Goal: Task Accomplishment & Management: Manage account settings

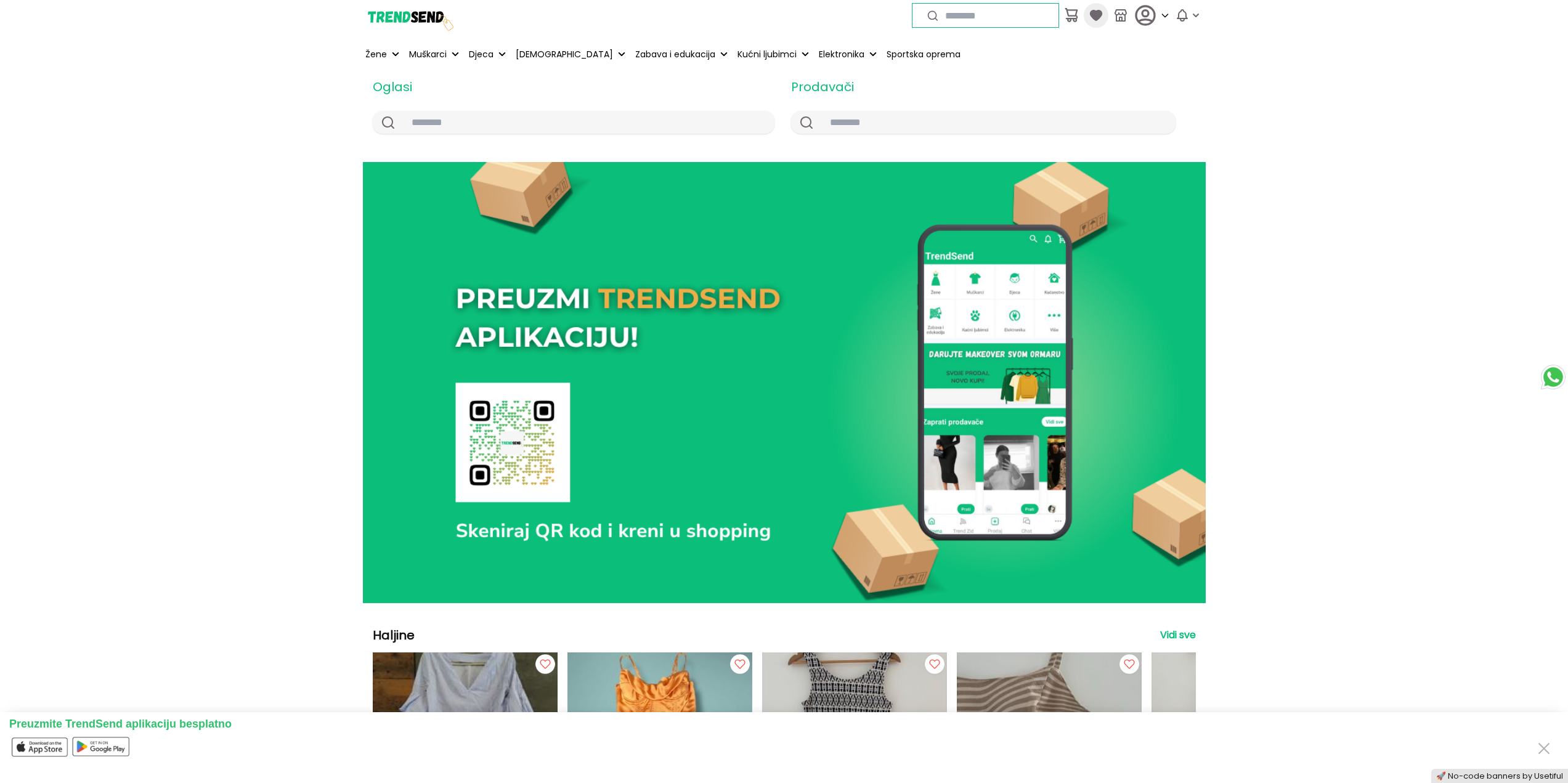
click at [1095, 17] on icon at bounding box center [1095, 15] width 12 height 11
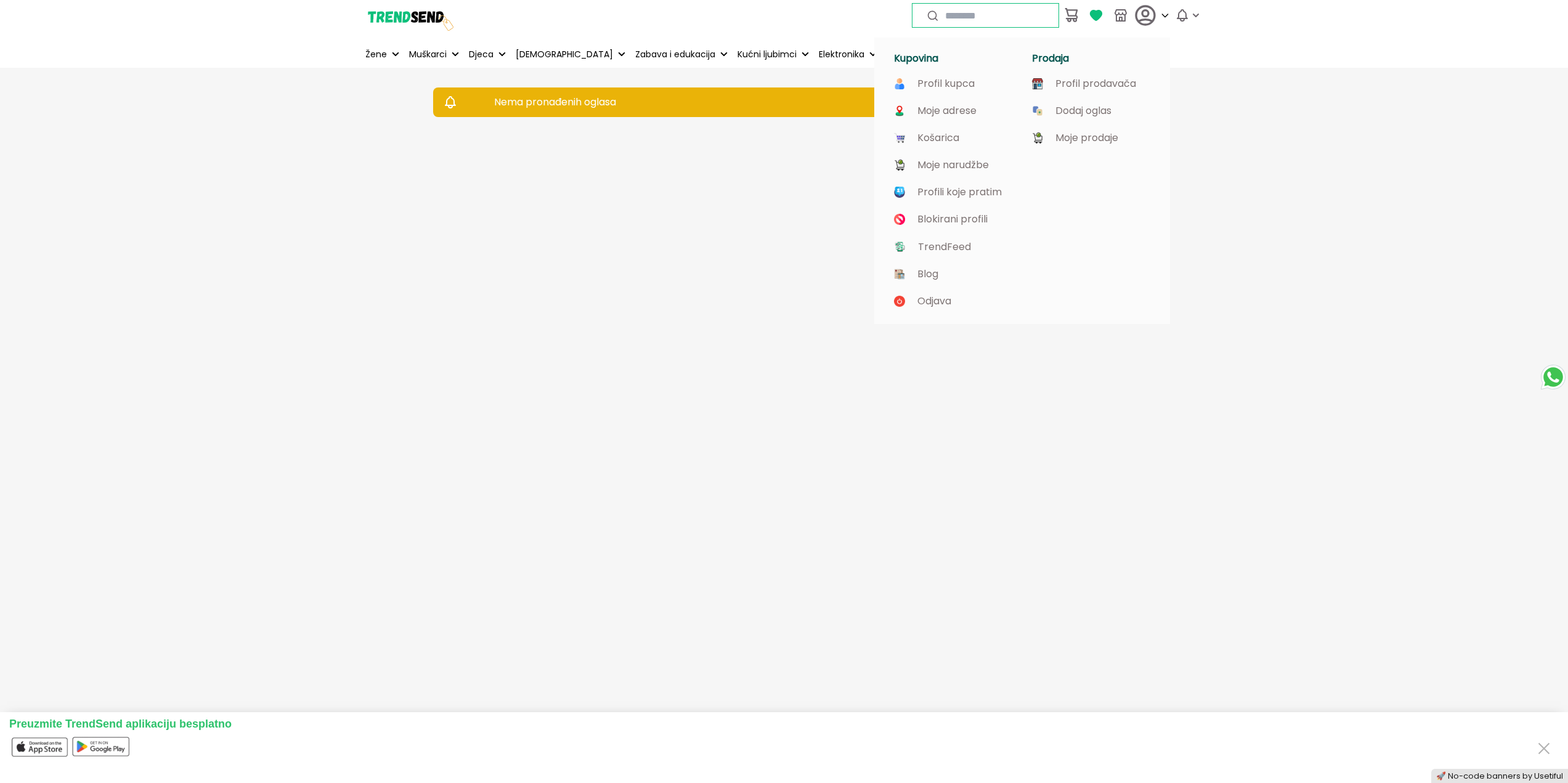
click at [1140, 16] on icon at bounding box center [1146, 15] width 24 height 24
click at [1068, 81] on p "Profil prodavača" at bounding box center [1095, 84] width 81 height 11
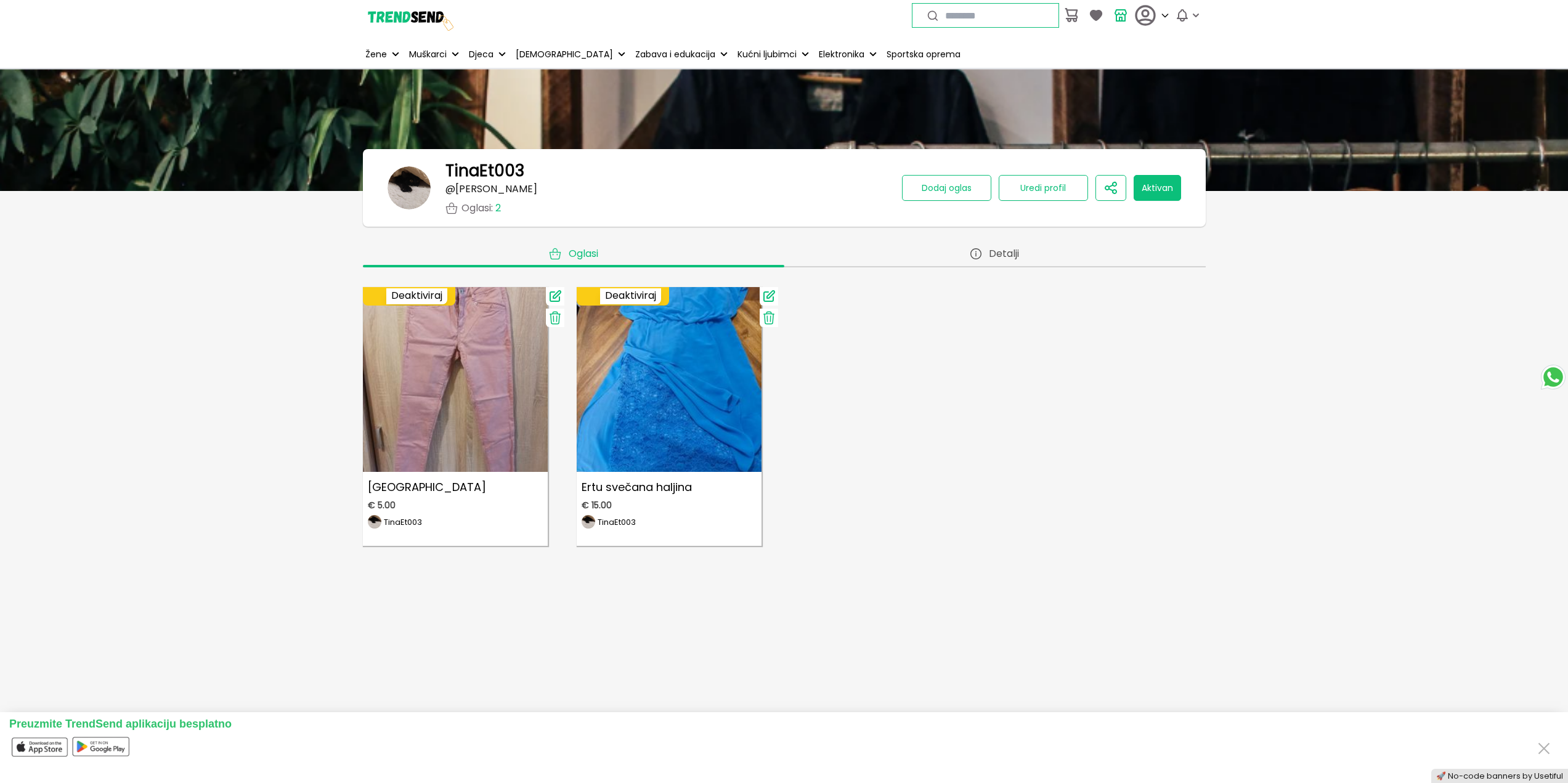
click at [1154, 195] on button "Aktivan" at bounding box center [1157, 188] width 47 height 26
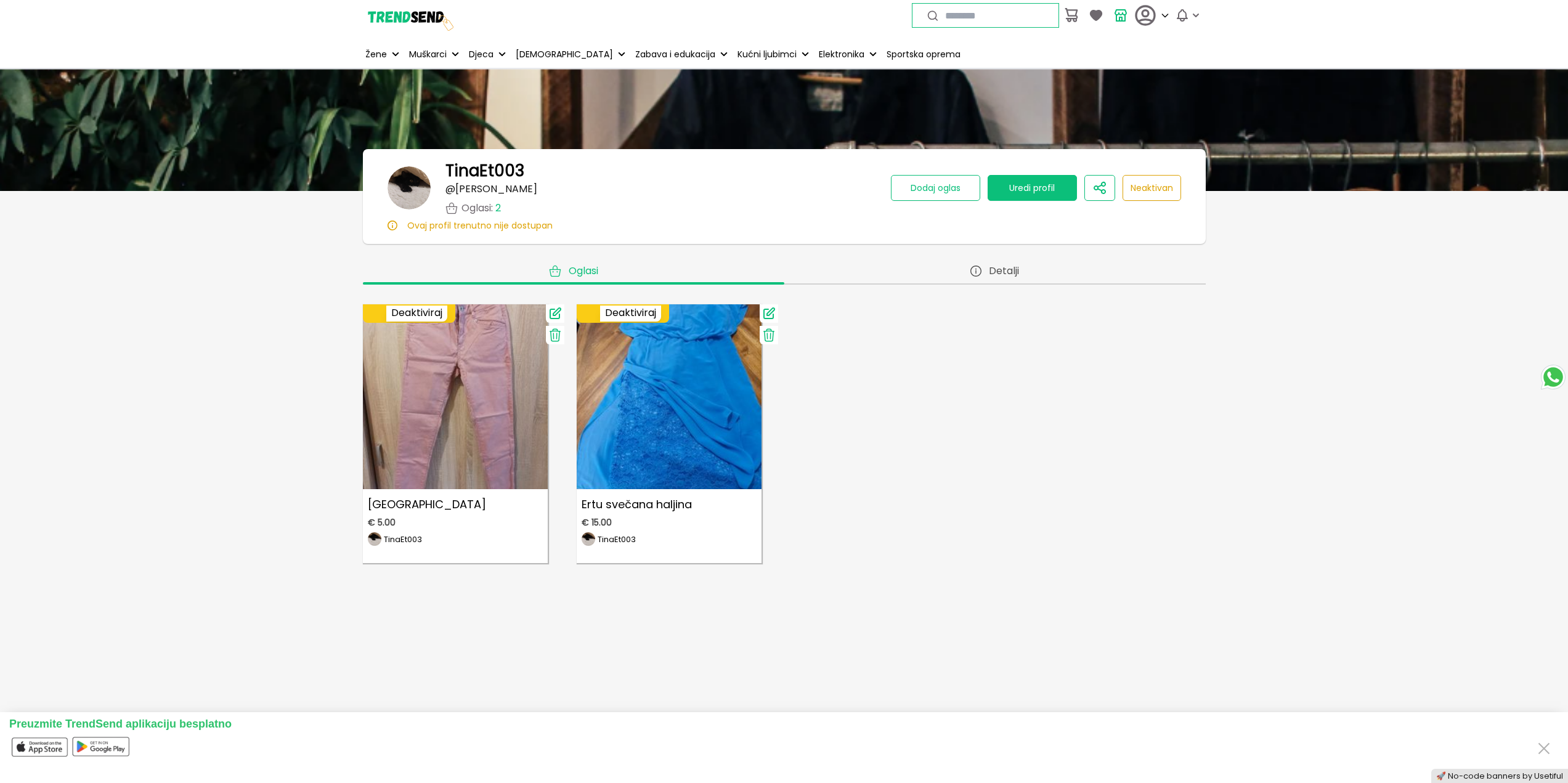
click at [1024, 198] on button "Uredi profil" at bounding box center [1033, 188] width 90 height 26
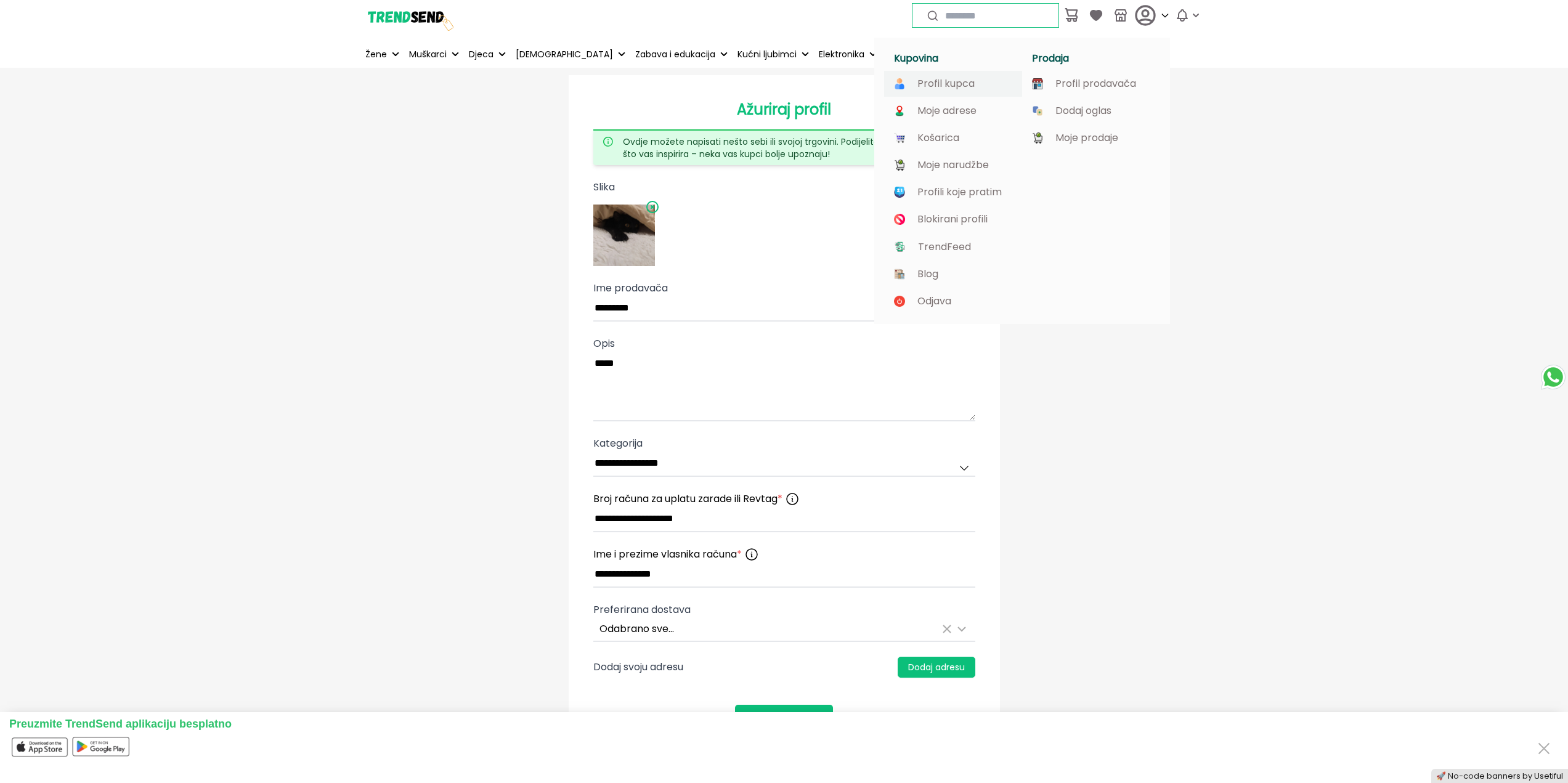
click at [976, 85] on link "Profil kupca" at bounding box center [953, 84] width 118 height 11
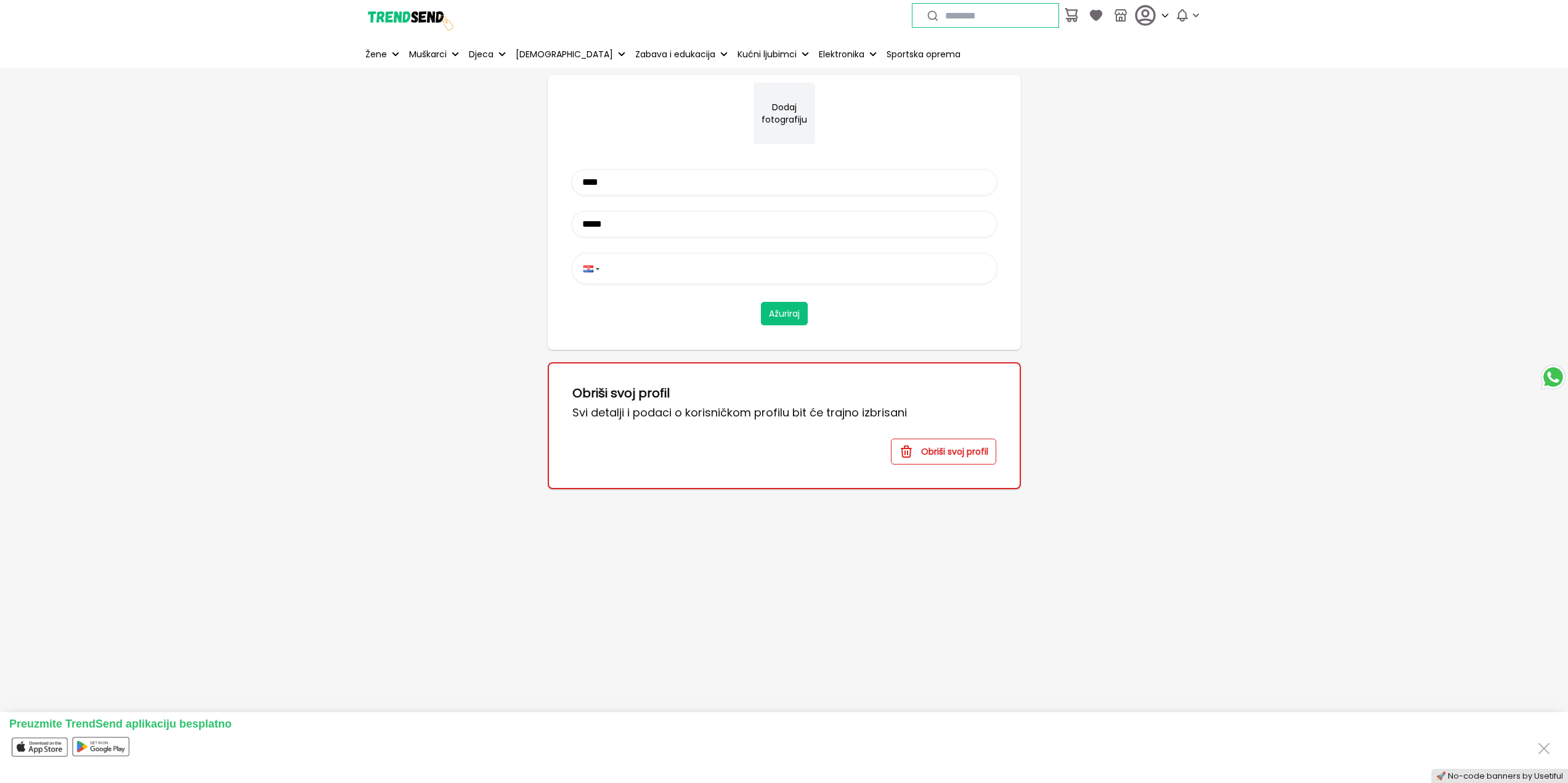
click at [939, 461] on button "Obriši svoj profil" at bounding box center [943, 451] width 105 height 26
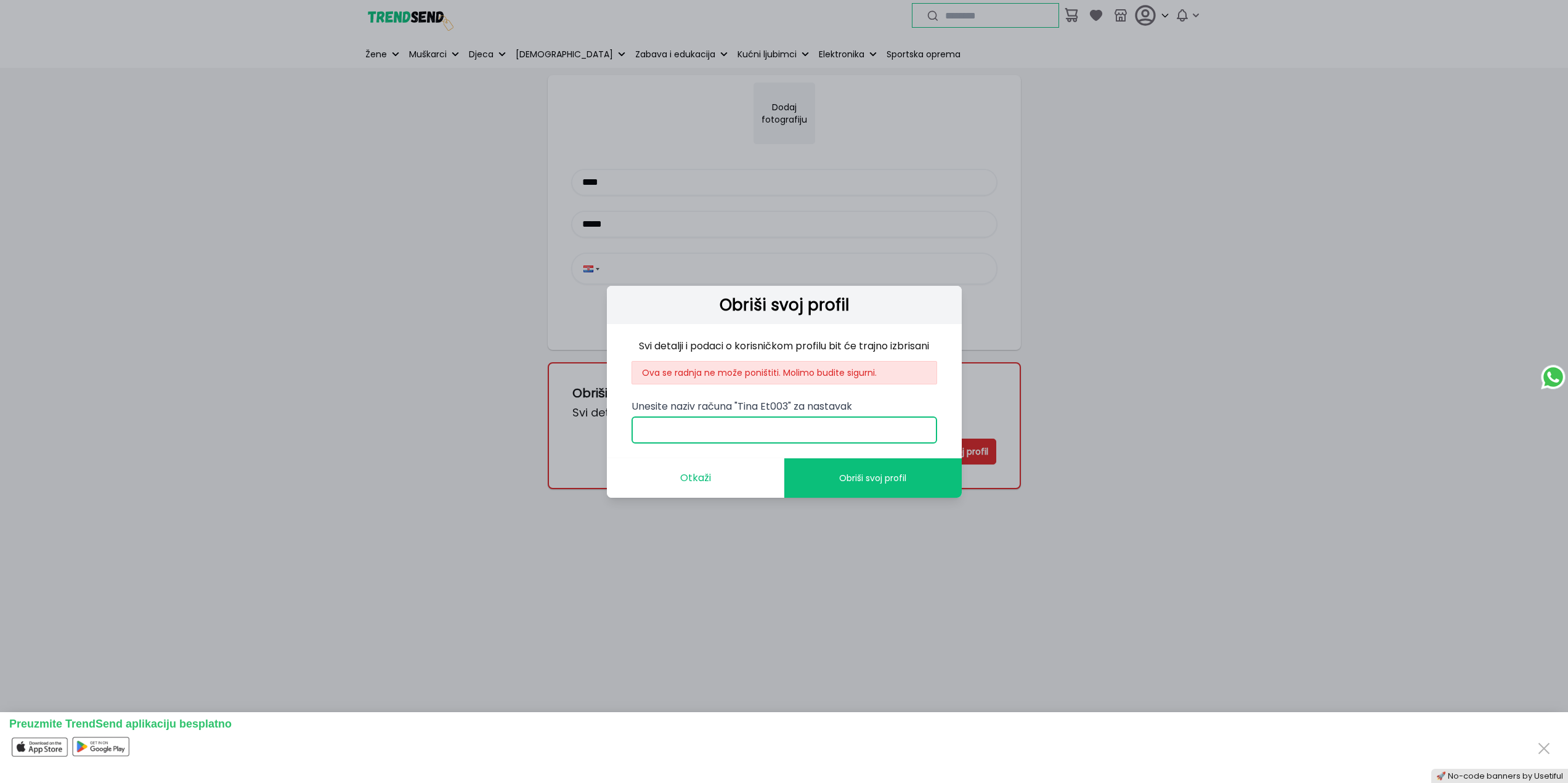
click at [829, 429] on input "Unesite naziv računa "Tina Et003" za nastavak" at bounding box center [784, 429] width 306 height 27
drag, startPoint x: 739, startPoint y: 407, endPoint x: 789, endPoint y: 407, distance: 50.0
click at [789, 407] on span "Unesite naziv računa "Tina Et003" za nastavak" at bounding box center [742, 406] width 221 height 14
copy span "Tina Et003"
click at [759, 433] on input "Unesite naziv računa "Tina Et003" za nastavak" at bounding box center [784, 429] width 306 height 27
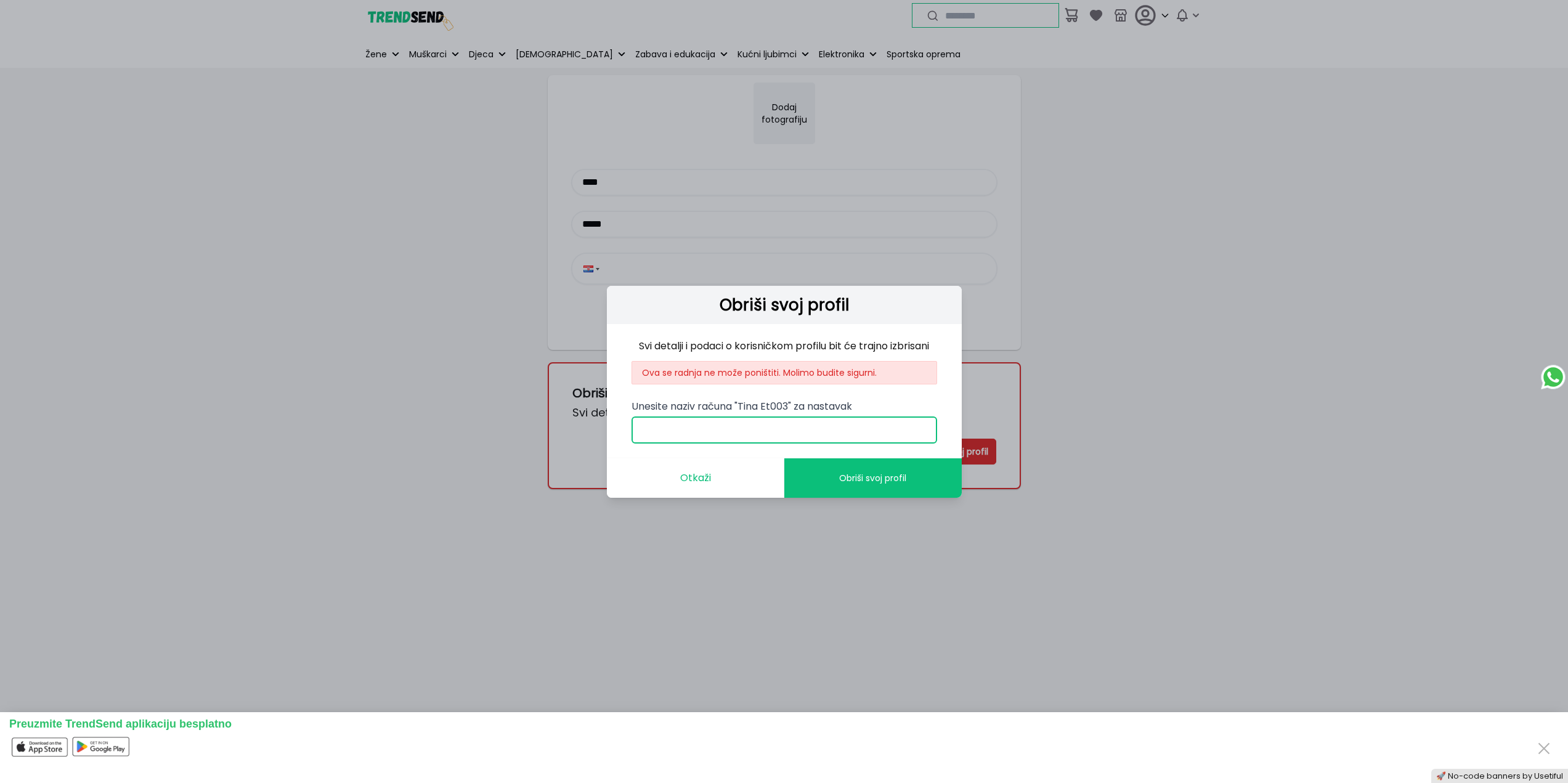
paste input "**********"
type input "**********"
click at [833, 479] on button "Obriši svoj profil" at bounding box center [874, 478] width 178 height 39
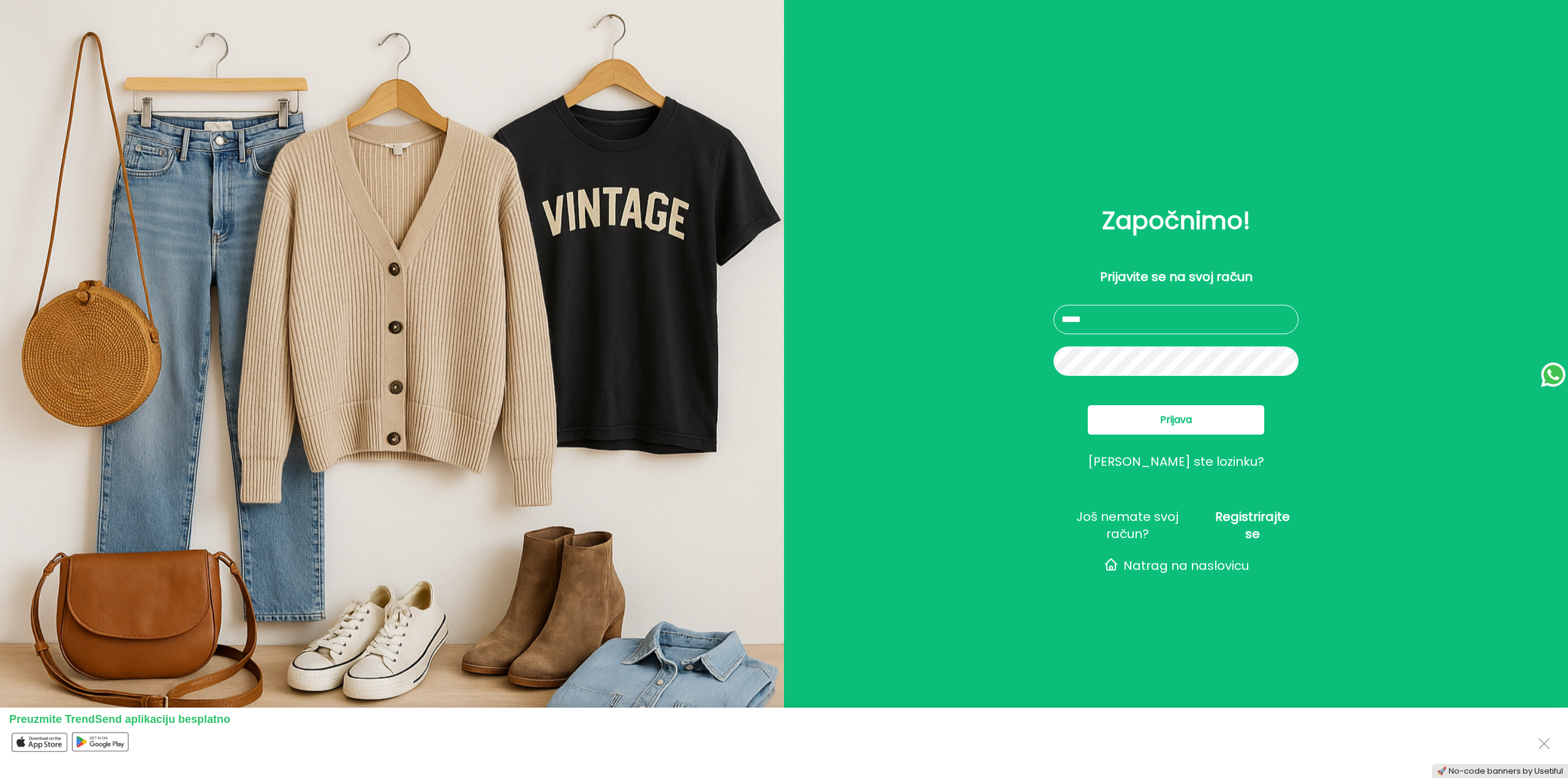
type input "**********"
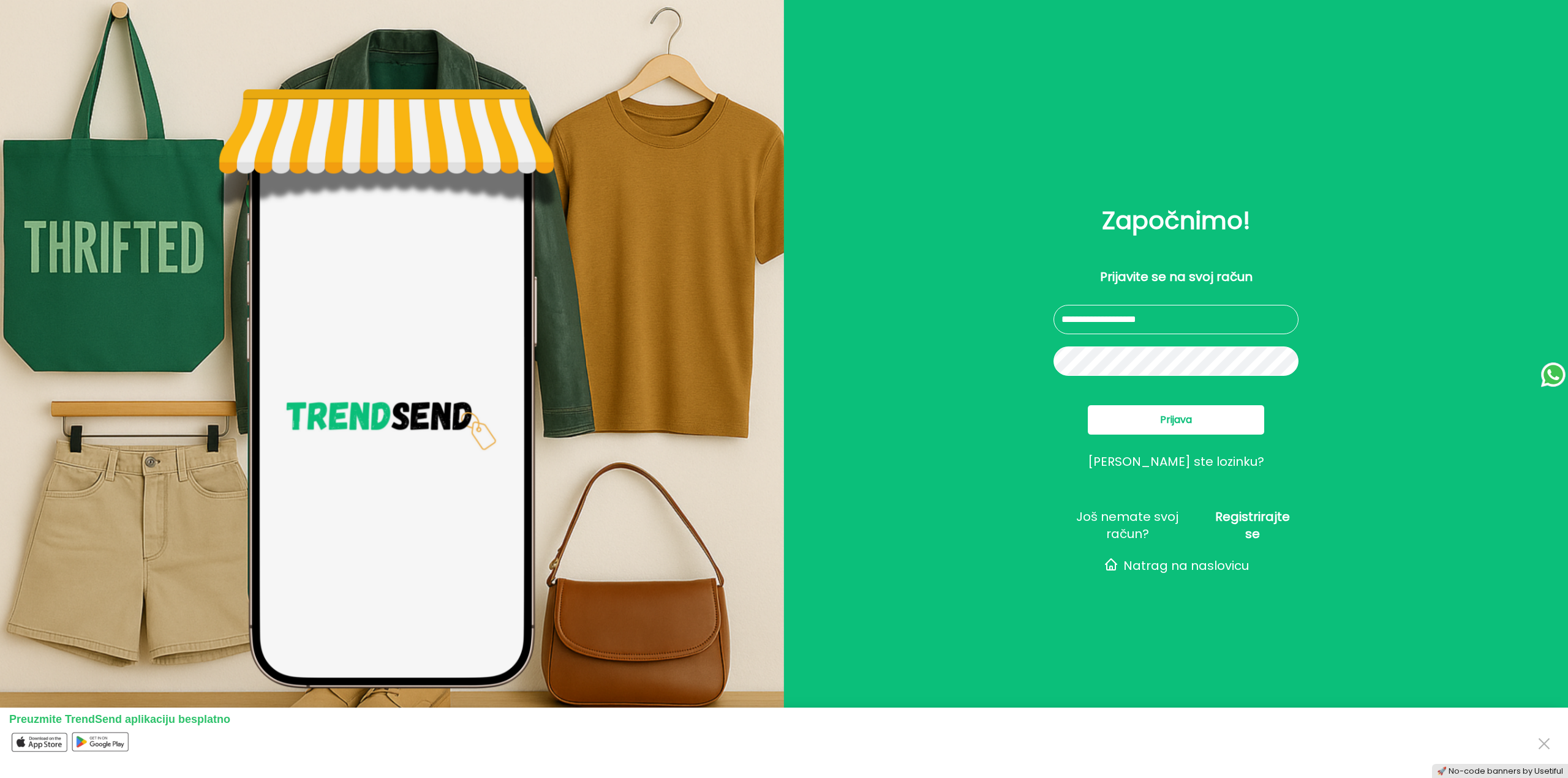
click at [1150, 423] on button "Prijava" at bounding box center [1176, 420] width 177 height 29
